Goal: Transaction & Acquisition: Subscribe to service/newsletter

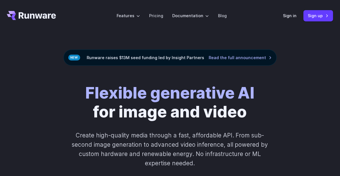
click at [129, 19] on label "Features" at bounding box center [128, 15] width 23 height 6
click at [292, 88] on div "Flexible generative AI for image and video Create high-quality media through a …" at bounding box center [170, 136] width 261 height 105
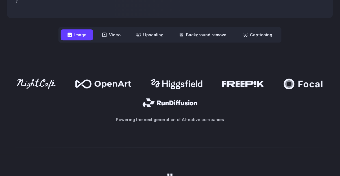
scroll to position [301, 0]
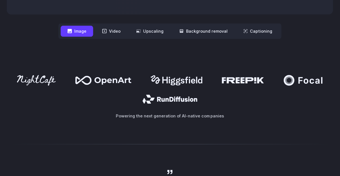
click at [292, 139] on div at bounding box center [170, 144] width 340 height 14
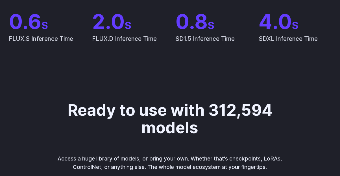
scroll to position [0, 0]
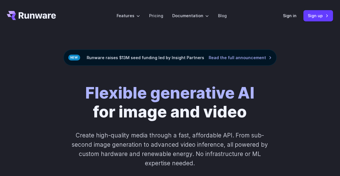
click at [162, 14] on link "Pricing" at bounding box center [156, 15] width 14 height 6
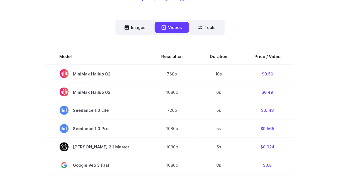
scroll to position [146, 0]
click at [212, 27] on button "Tools" at bounding box center [206, 27] width 31 height 11
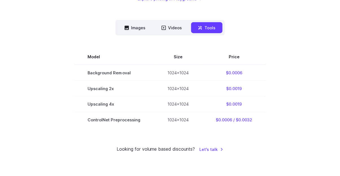
click at [133, 32] on button "Images" at bounding box center [135, 27] width 35 height 11
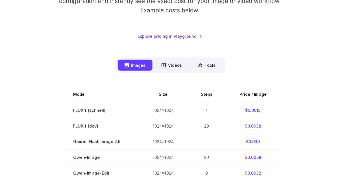
scroll to position [103, 0]
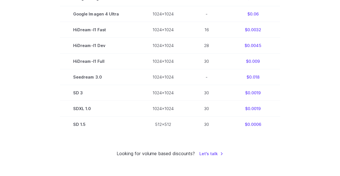
scroll to position [395, 0]
copy td "512x512"
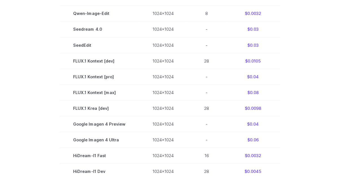
scroll to position [0, 0]
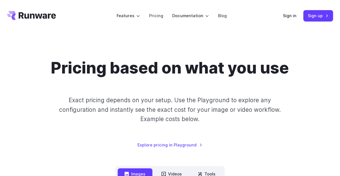
click at [293, 14] on link "Sign in" at bounding box center [290, 15] width 14 height 6
click at [314, 14] on link "Sign up" at bounding box center [318, 15] width 30 height 11
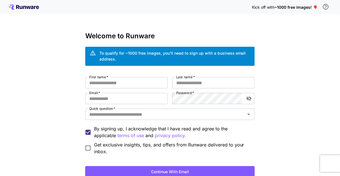
scroll to position [16, 0]
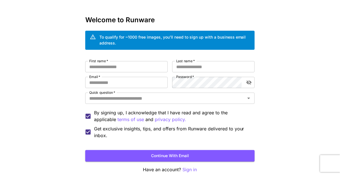
click at [56, 80] on div "Kick off with ~1000 free images! 🎈 Welcome to Runware To qualify for ~1000 free…" at bounding box center [170, 94] width 340 height 220
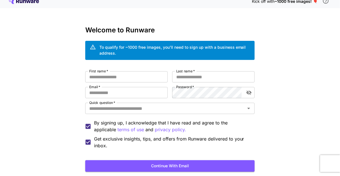
scroll to position [0, 0]
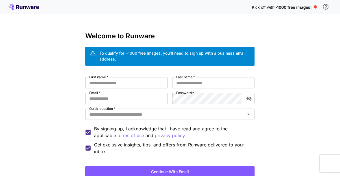
click at [98, 54] on div "To qualify for ~1000 free images, you’ll need to sign up with a business email …" at bounding box center [169, 56] width 169 height 19
click at [297, 10] on div "Kick off with ~1000 free images! 🎈" at bounding box center [291, 7] width 79 height 12
click at [326, 4] on icon "\a In order to qualify for free credit, you need to sign up with a business ema…" at bounding box center [325, 6] width 7 height 7
click at [95, 55] on icon at bounding box center [93, 53] width 6 height 5
click at [331, 9] on div "Kick off with ~1000 free images! 🎈" at bounding box center [291, 7] width 79 height 12
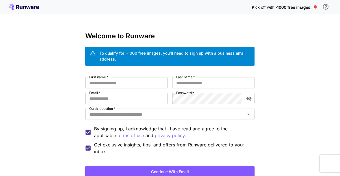
click at [330, 3] on button "\a In order to qualify for free credit, you need to sign up with a business ema…" at bounding box center [325, 6] width 11 height 11
click at [323, 7] on icon "\a In order to qualify for free credit, you need to sign up with a business ema…" at bounding box center [326, 7] width 6 height 6
click at [323, 10] on icon "\a In order to qualify for free credit, you need to sign up with a business ema…" at bounding box center [325, 6] width 7 height 7
click at [329, 7] on button "\a In order to qualify for free credit, you need to sign up with a business ema…" at bounding box center [325, 6] width 11 height 11
click at [331, 6] on button "\a In order to qualify for free credit, you need to sign up with a business ema…" at bounding box center [325, 6] width 11 height 11
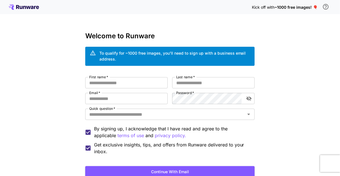
click at [329, 6] on button "\a In order to qualify for free credit, you need to sign up with a business ema…" at bounding box center [325, 6] width 11 height 11
click at [330, 6] on button "\a In order to qualify for free credit, you need to sign up with a business ema…" at bounding box center [325, 6] width 11 height 11
click at [327, 5] on icon "\a In order to qualify for free credit, you need to sign up with a business ema…" at bounding box center [326, 7] width 6 height 6
click at [90, 52] on icon at bounding box center [93, 53] width 6 height 6
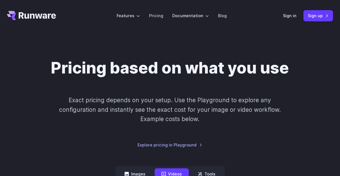
click at [42, 19] on icon "Go to /" at bounding box center [31, 15] width 49 height 9
